Goal: Check status

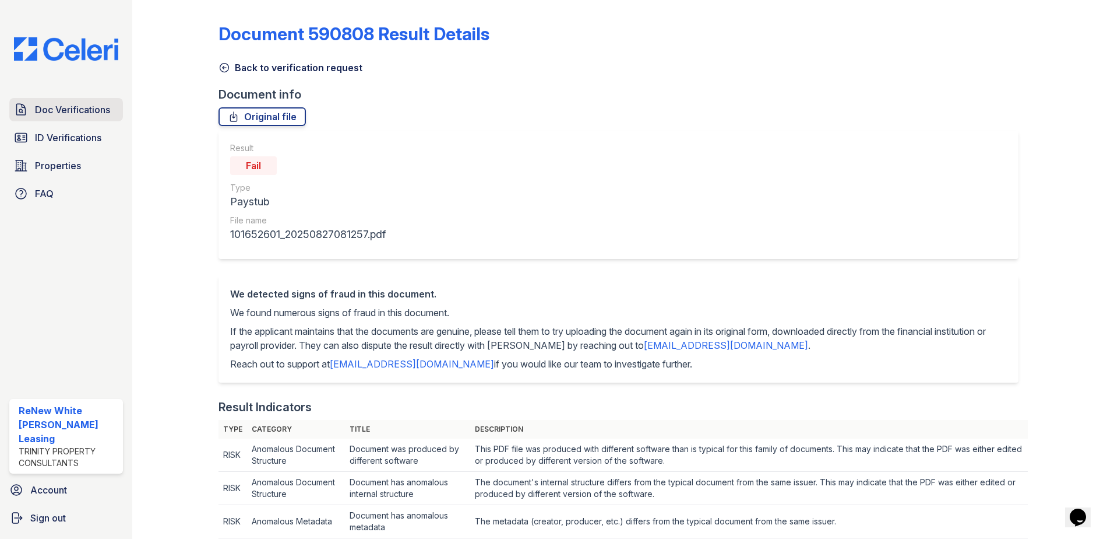
click at [98, 115] on span "Doc Verifications" at bounding box center [72, 110] width 75 height 14
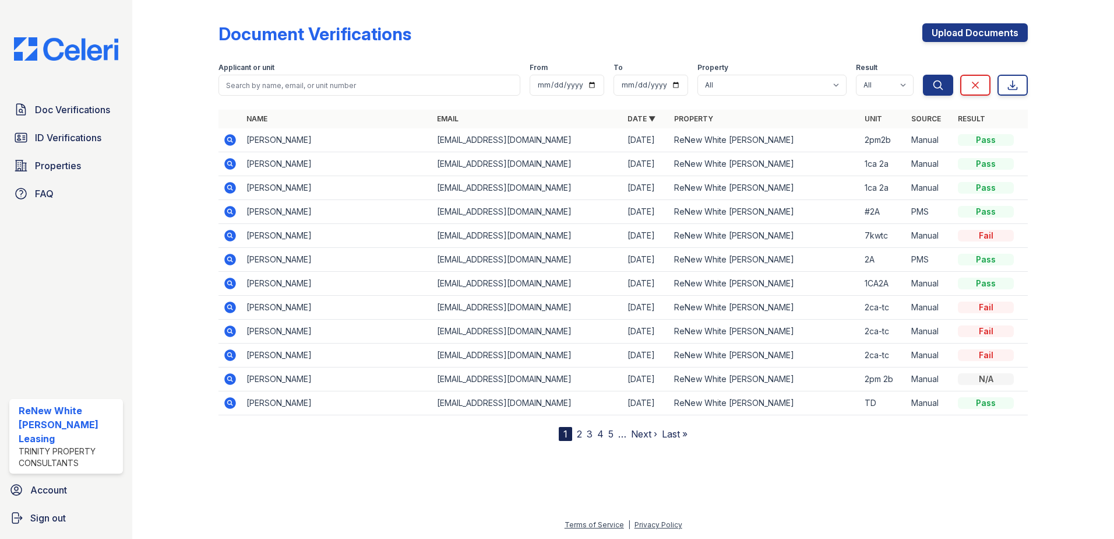
click at [230, 143] on icon at bounding box center [230, 140] width 12 height 12
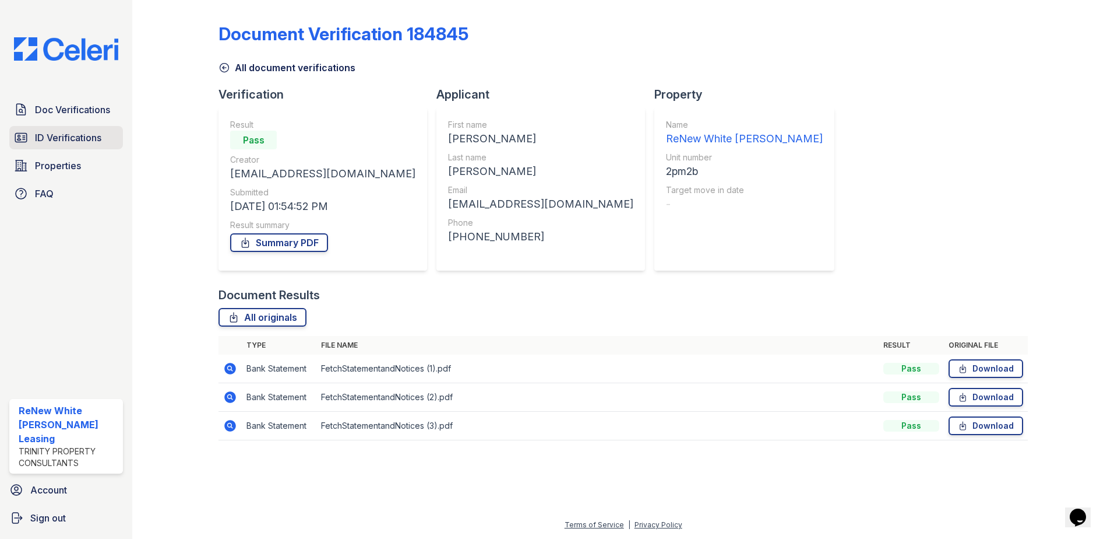
click at [59, 142] on span "ID Verifications" at bounding box center [68, 138] width 66 height 14
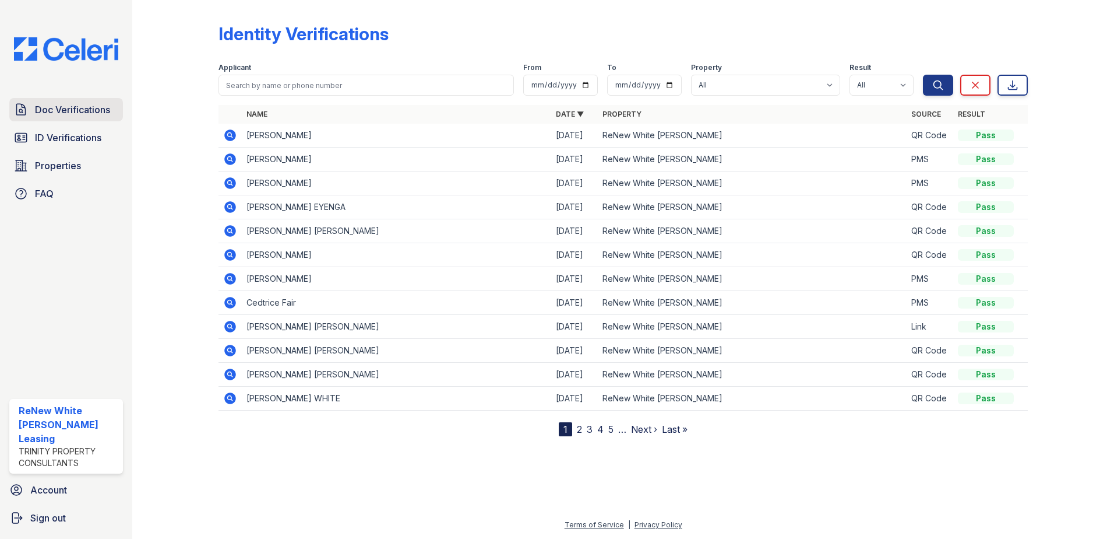
click at [62, 118] on link "Doc Verifications" at bounding box center [66, 109] width 114 height 23
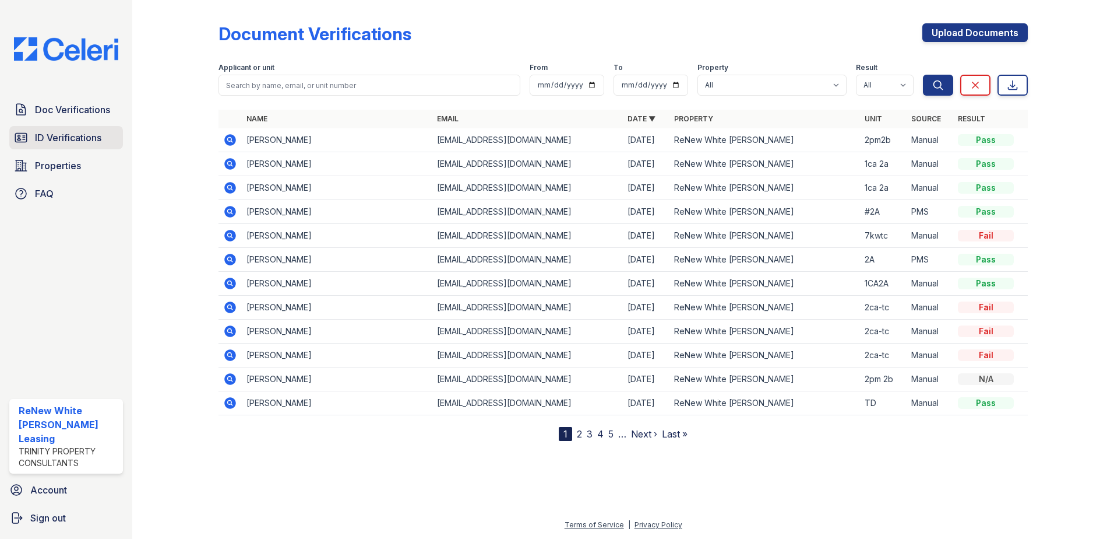
click at [99, 139] on span "ID Verifications" at bounding box center [68, 138] width 66 height 14
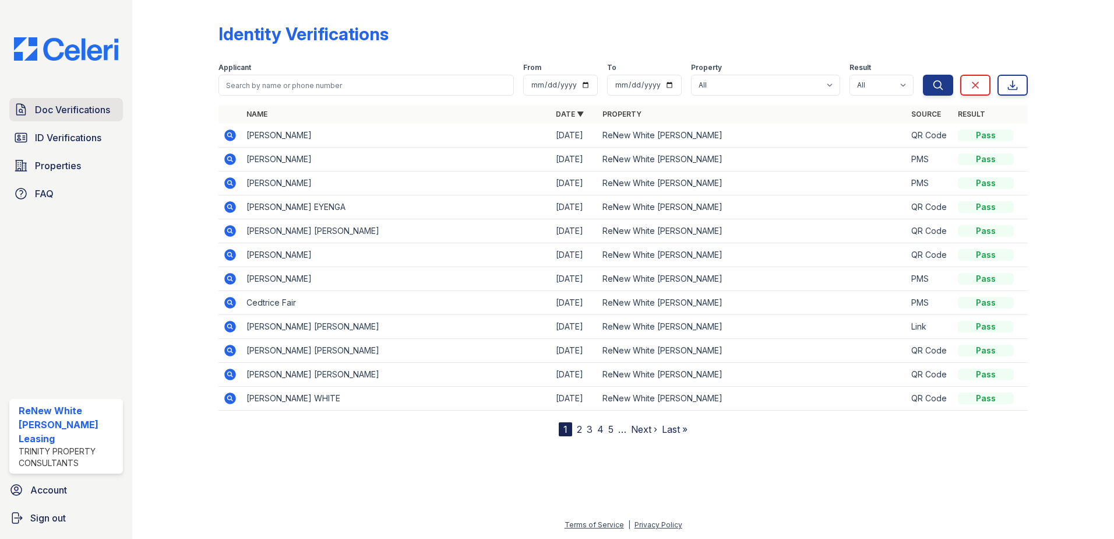
click at [86, 104] on span "Doc Verifications" at bounding box center [72, 110] width 75 height 14
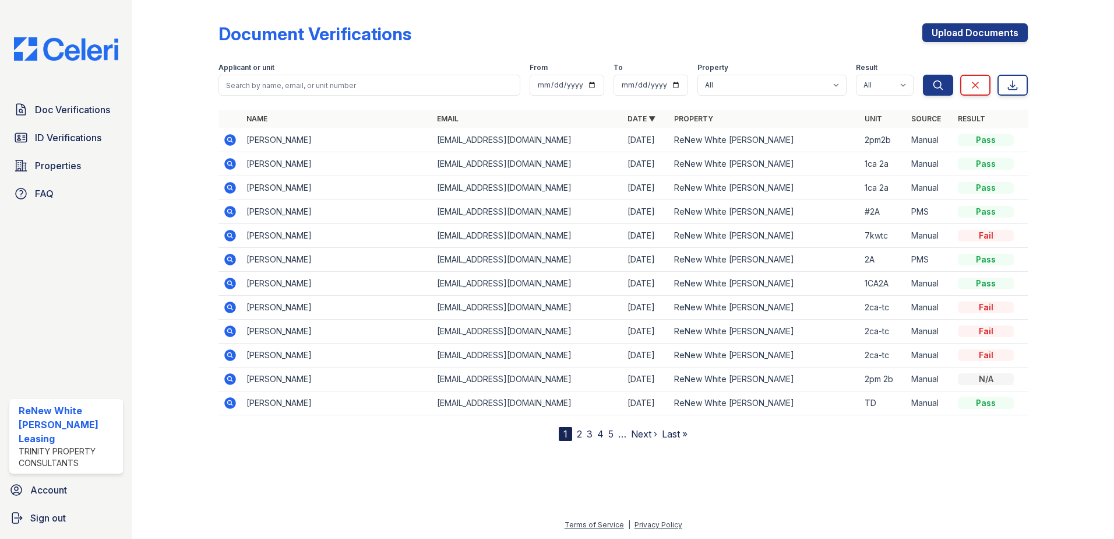
click at [580, 431] on link "2" at bounding box center [579, 434] width 5 height 12
